Goal: Task Accomplishment & Management: Manage account settings

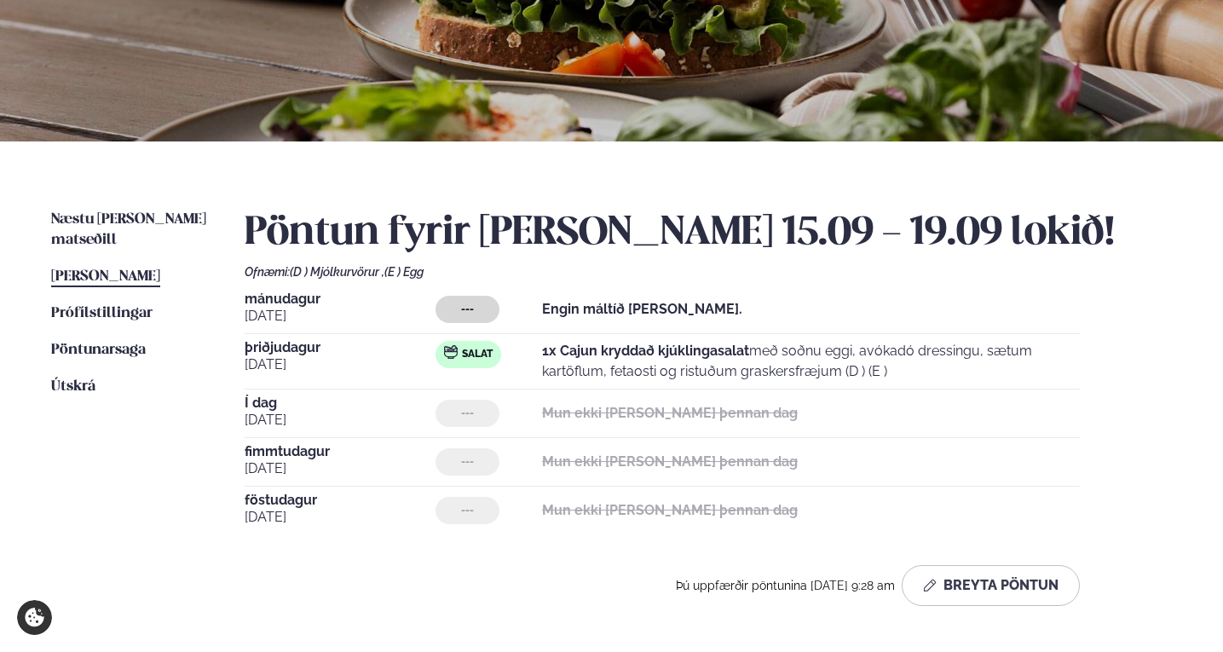
scroll to position [256, 0]
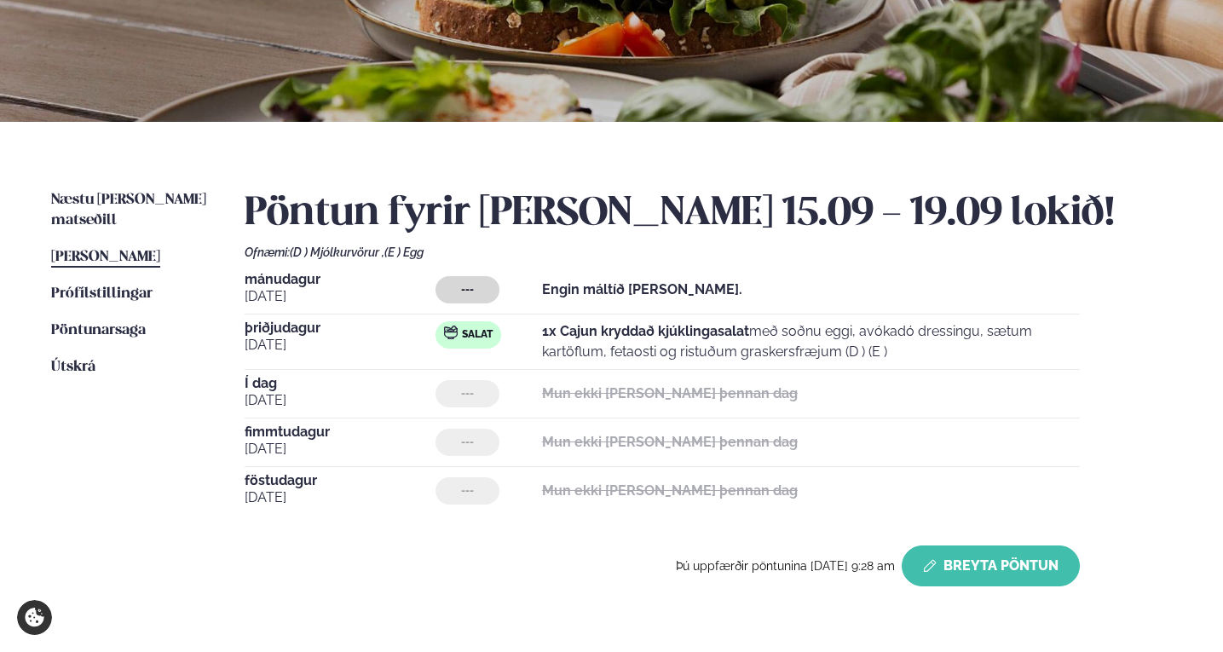
click at [949, 566] on button "Breyta Pöntun" at bounding box center [991, 566] width 178 height 41
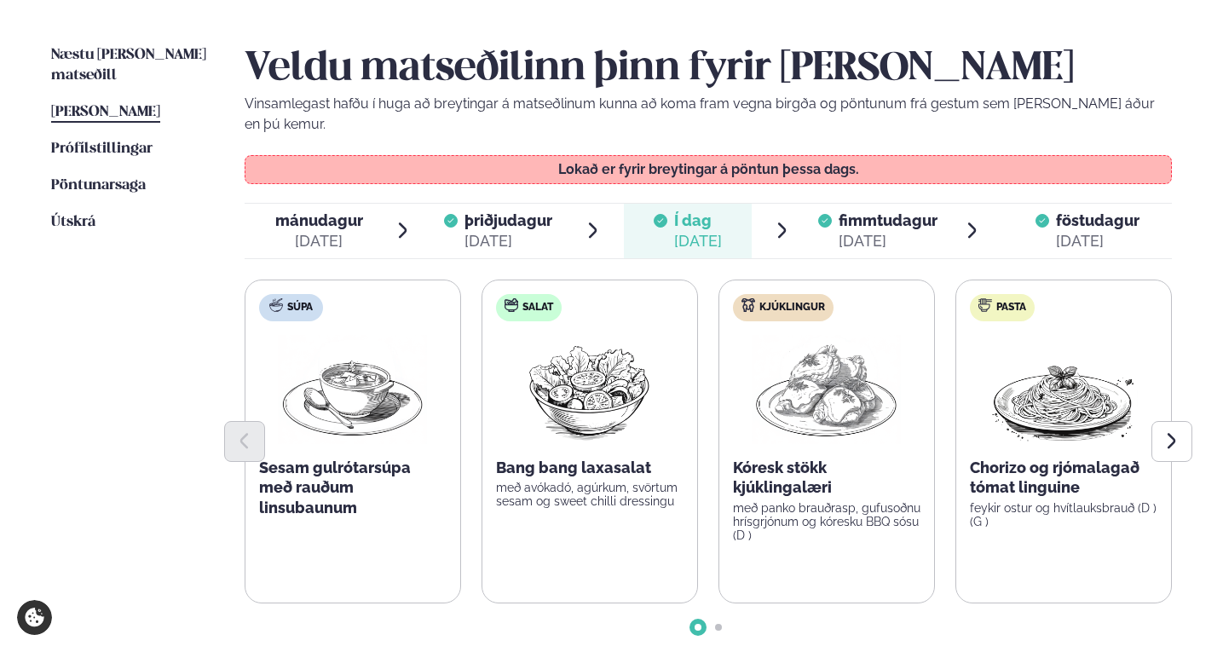
scroll to position [426, 0]
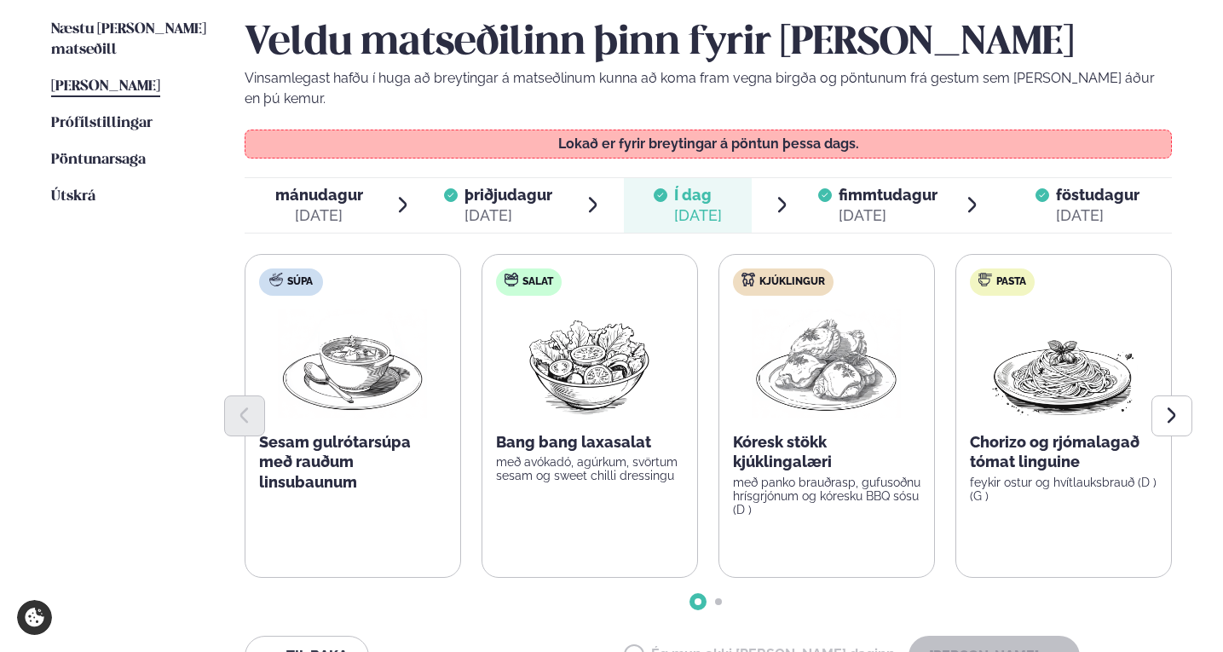
click at [867, 205] on div "[DATE]" at bounding box center [888, 215] width 99 height 20
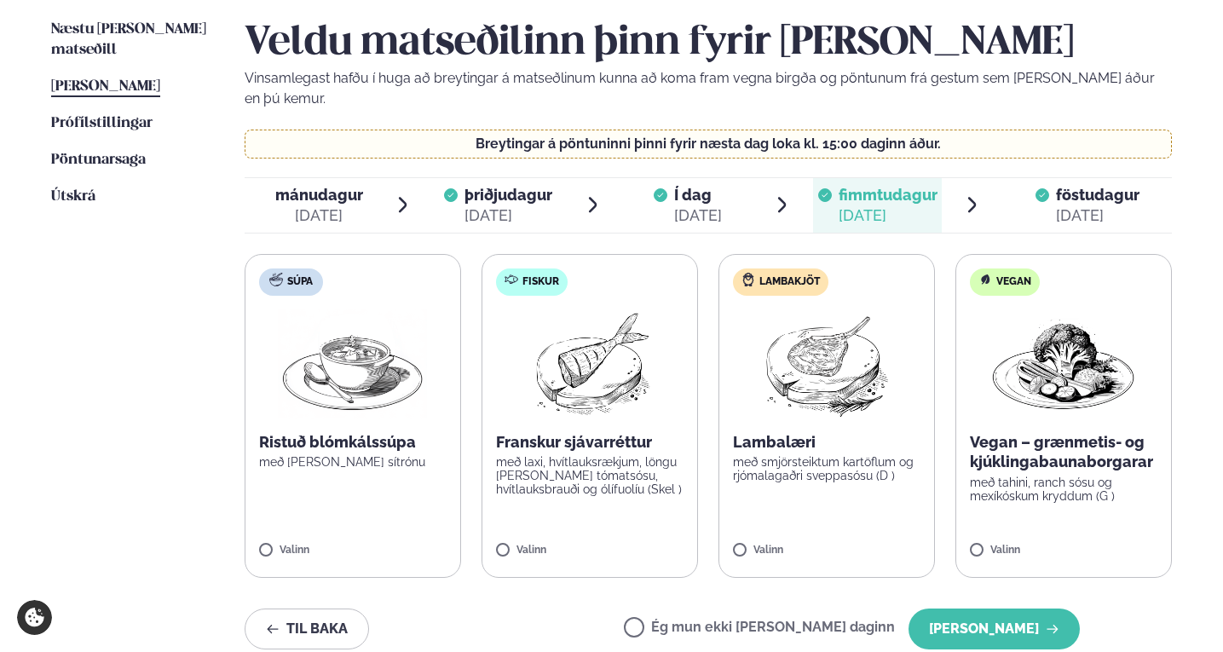
click at [1054, 178] on span "föstudagur fös. [DATE]" at bounding box center [1088, 205] width 170 height 55
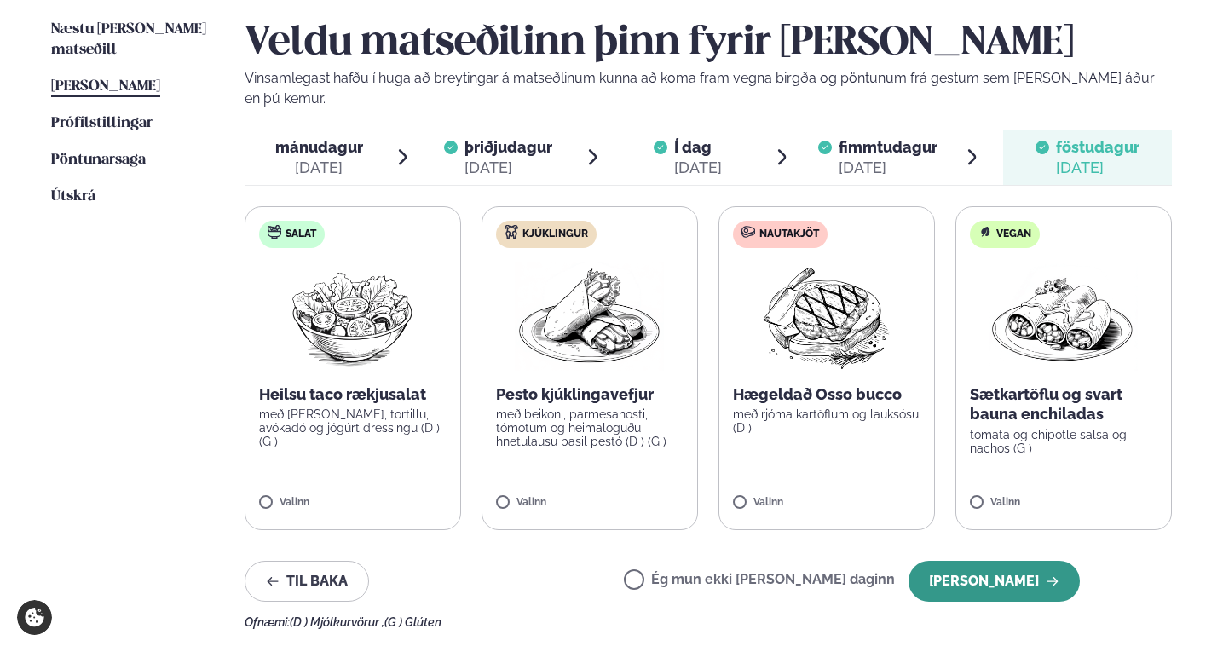
click at [1032, 568] on button "[PERSON_NAME]" at bounding box center [994, 581] width 171 height 41
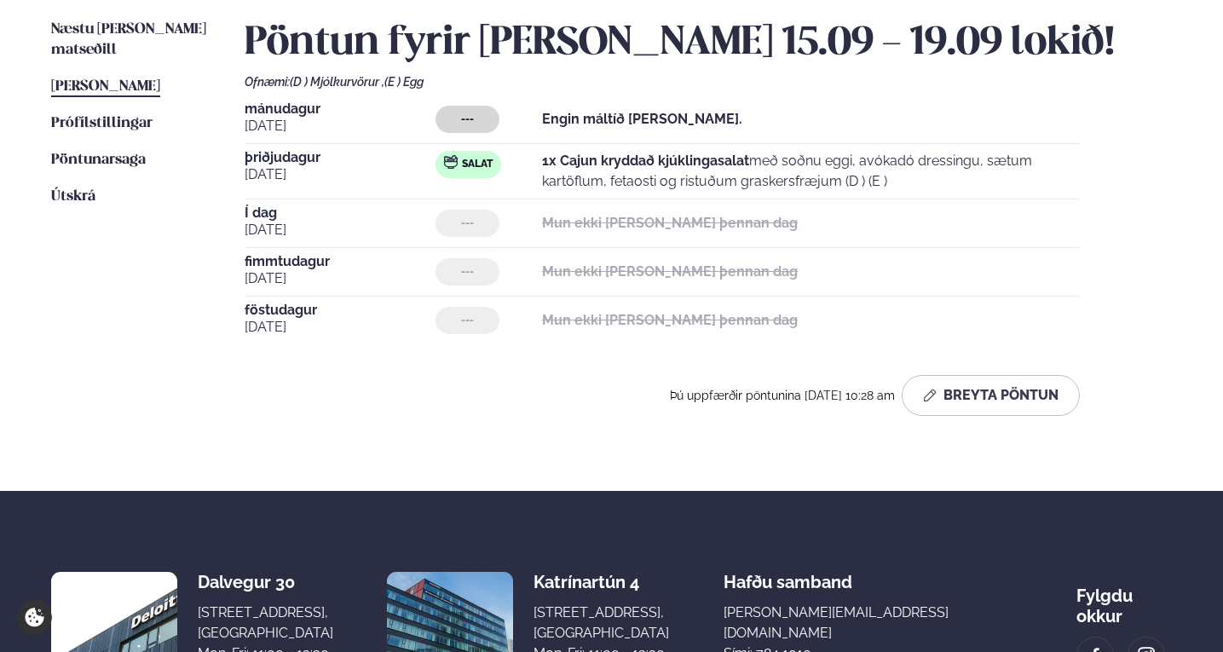
scroll to position [256, 0]
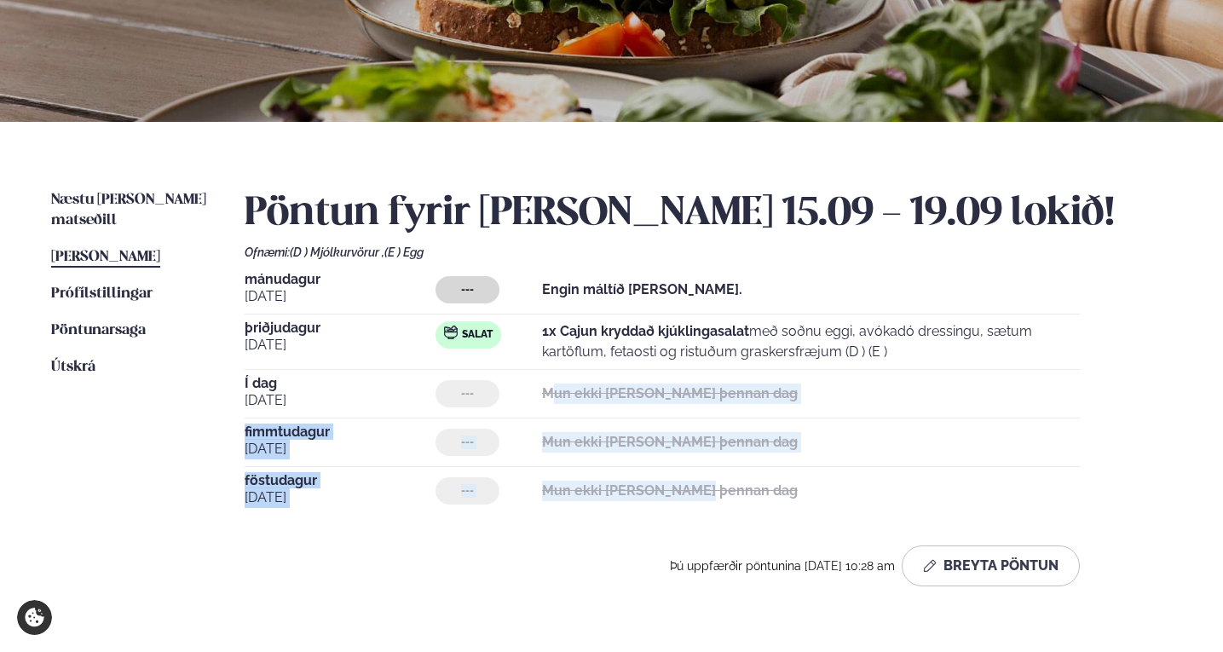
drag, startPoint x: 544, startPoint y: 392, endPoint x: 694, endPoint y: 495, distance: 182.1
click at [694, 495] on div "[DATE] --- Engin máltíð [PERSON_NAME]. [DATE] Salat 1x Cajun kryddað kjúklingas…" at bounding box center [709, 394] width 928 height 242
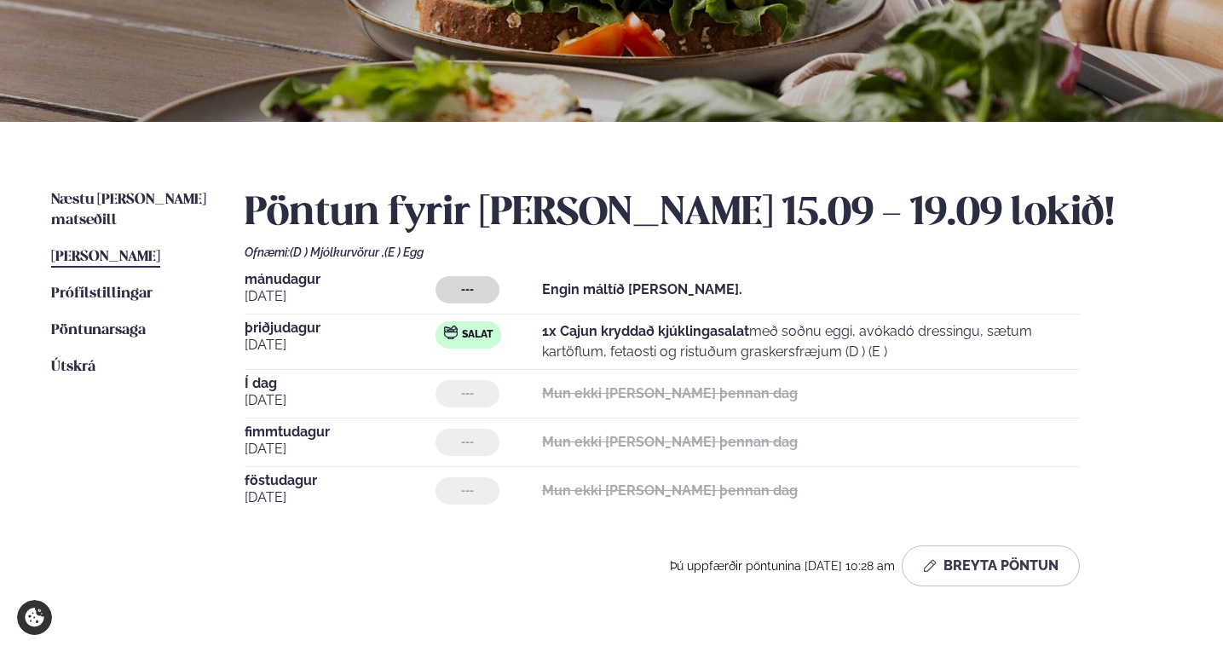
click at [720, 481] on p "Mun ekki [PERSON_NAME] þennan dag" at bounding box center [670, 491] width 256 height 20
